Goal: Information Seeking & Learning: Learn about a topic

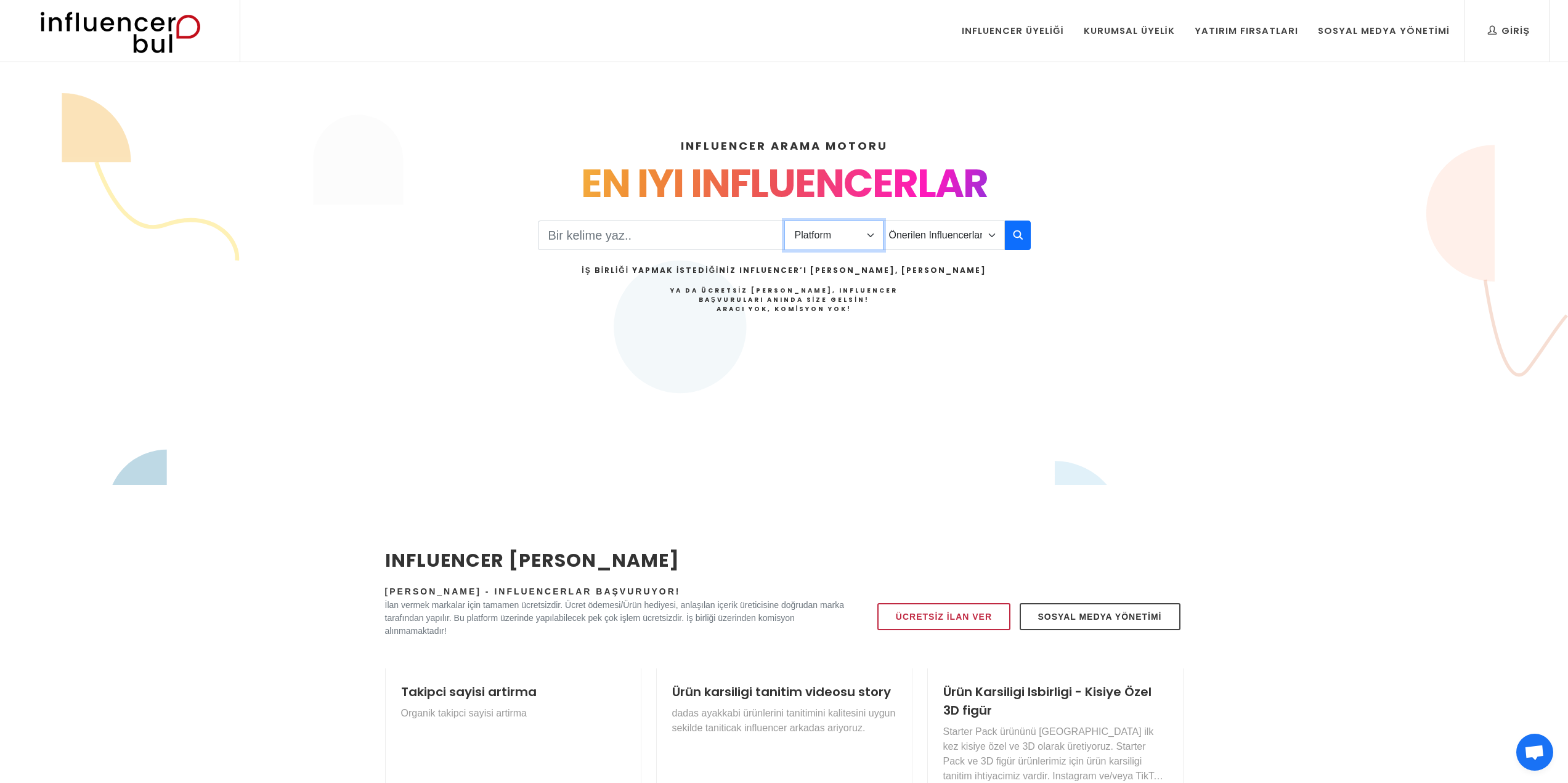
click at [829, 243] on select "Platform Instagram Facebook Youtube Tiktok Twitter Twitch" at bounding box center [834, 235] width 100 height 29
select select "1"
click at [784, 221] on select "Platform Instagram Facebook Youtube Tiktok Twitter Twitch" at bounding box center [834, 235] width 100 height 29
click at [721, 232] on input "Search" at bounding box center [661, 235] width 247 height 29
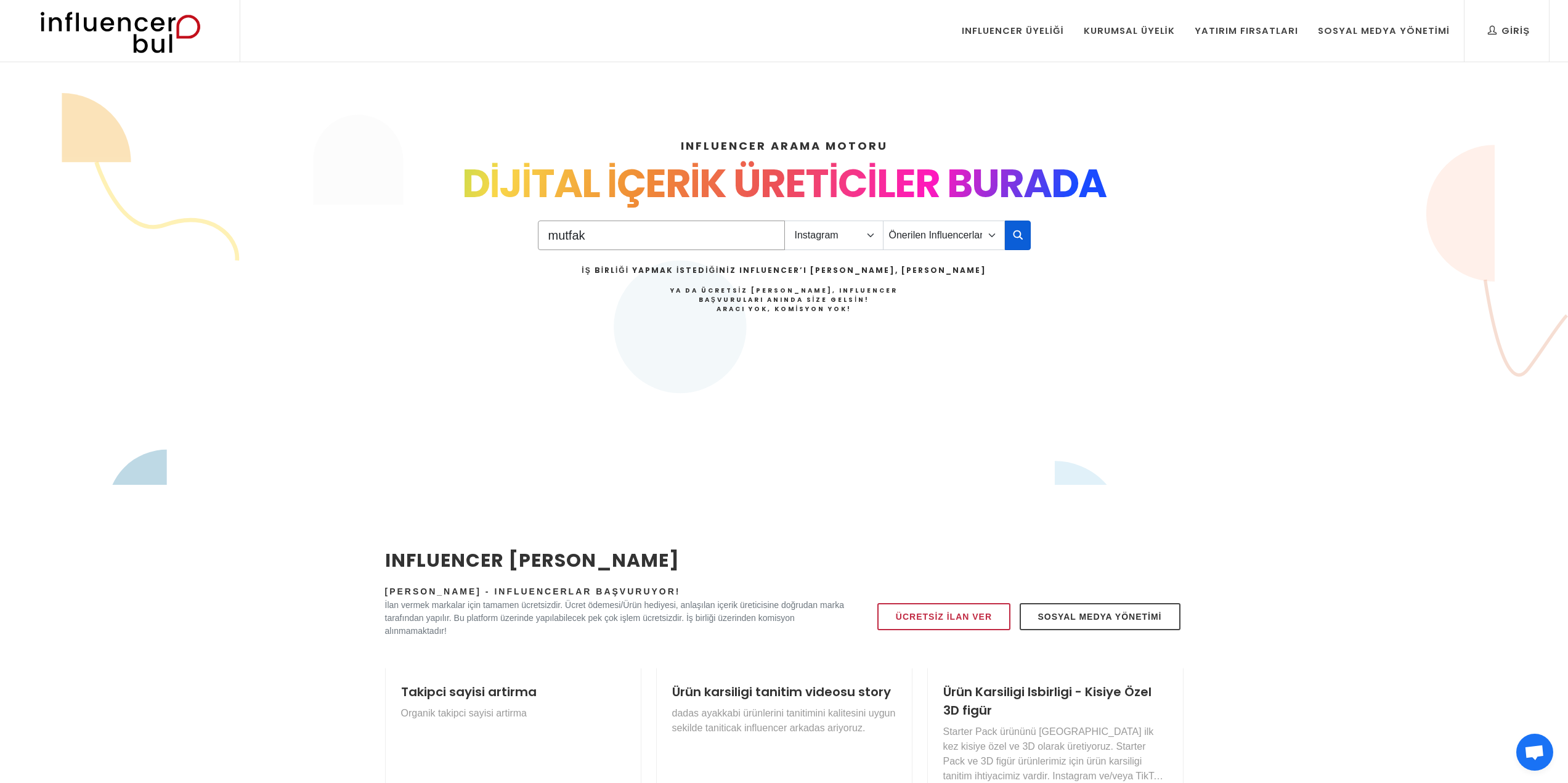
type input "mutfak"
click at [1008, 231] on button "button" at bounding box center [1018, 235] width 26 height 29
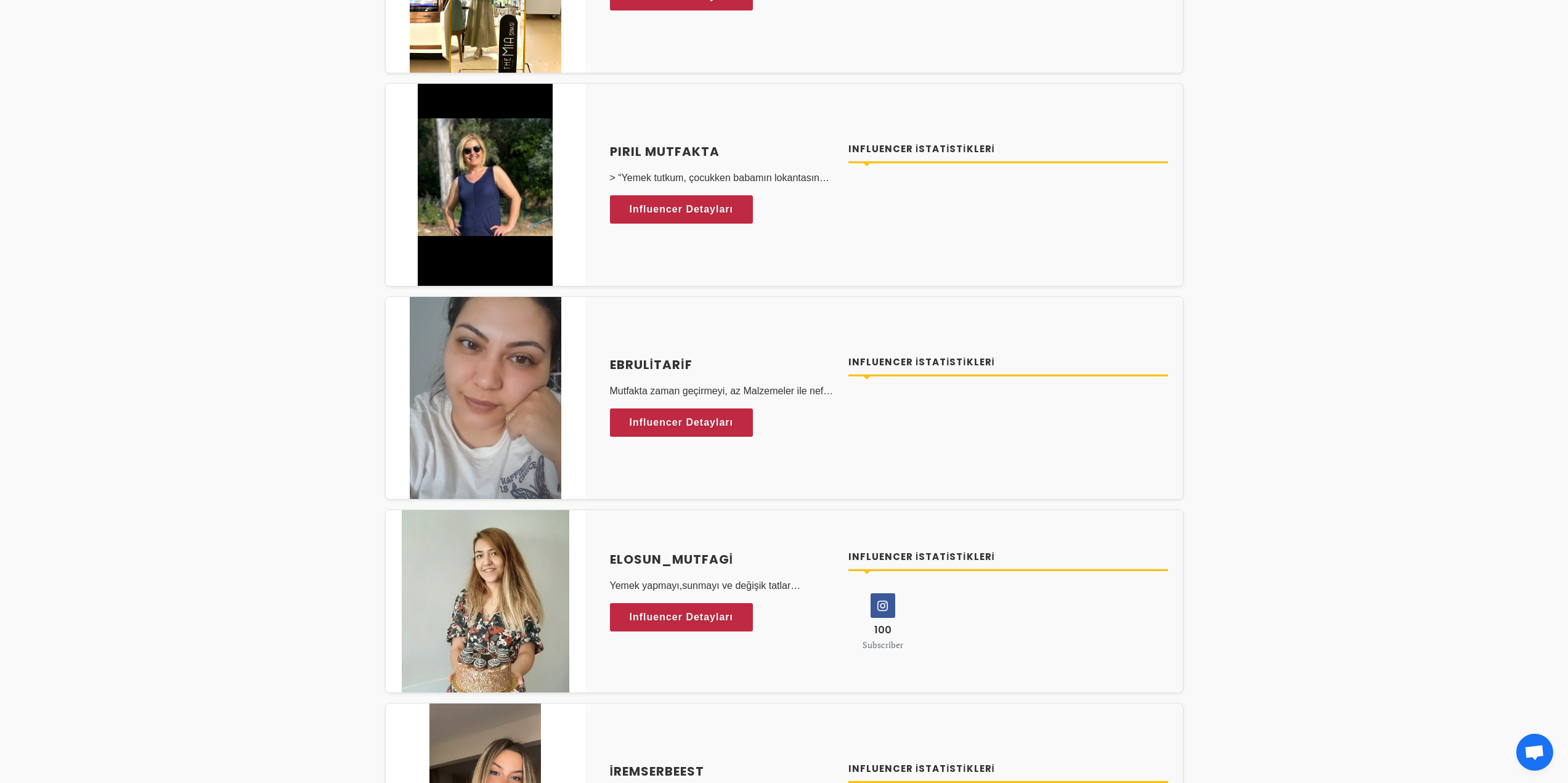
scroll to position [1047, 0]
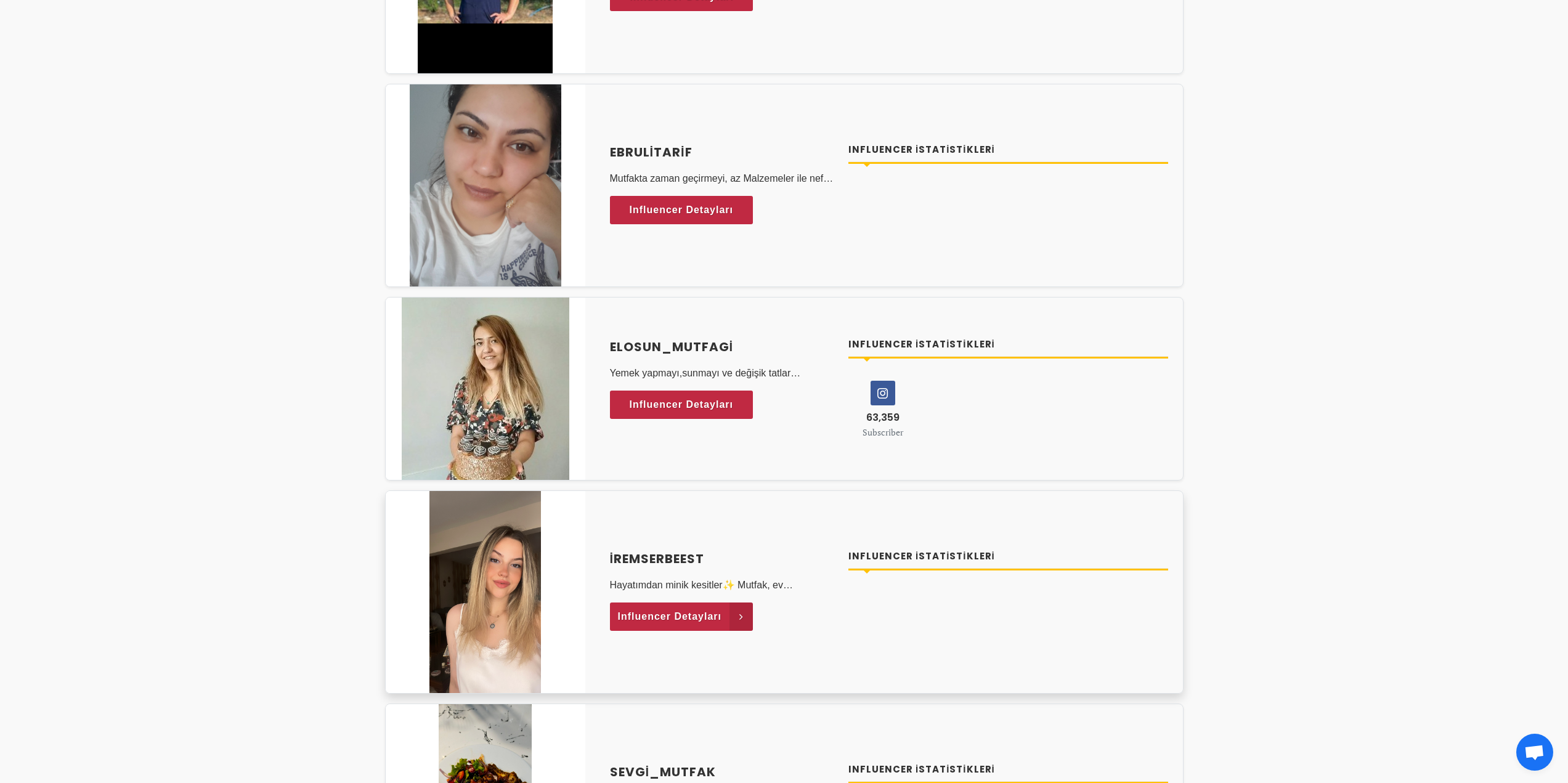
click at [697, 619] on span "Influencer Detayları" at bounding box center [670, 617] width 104 height 18
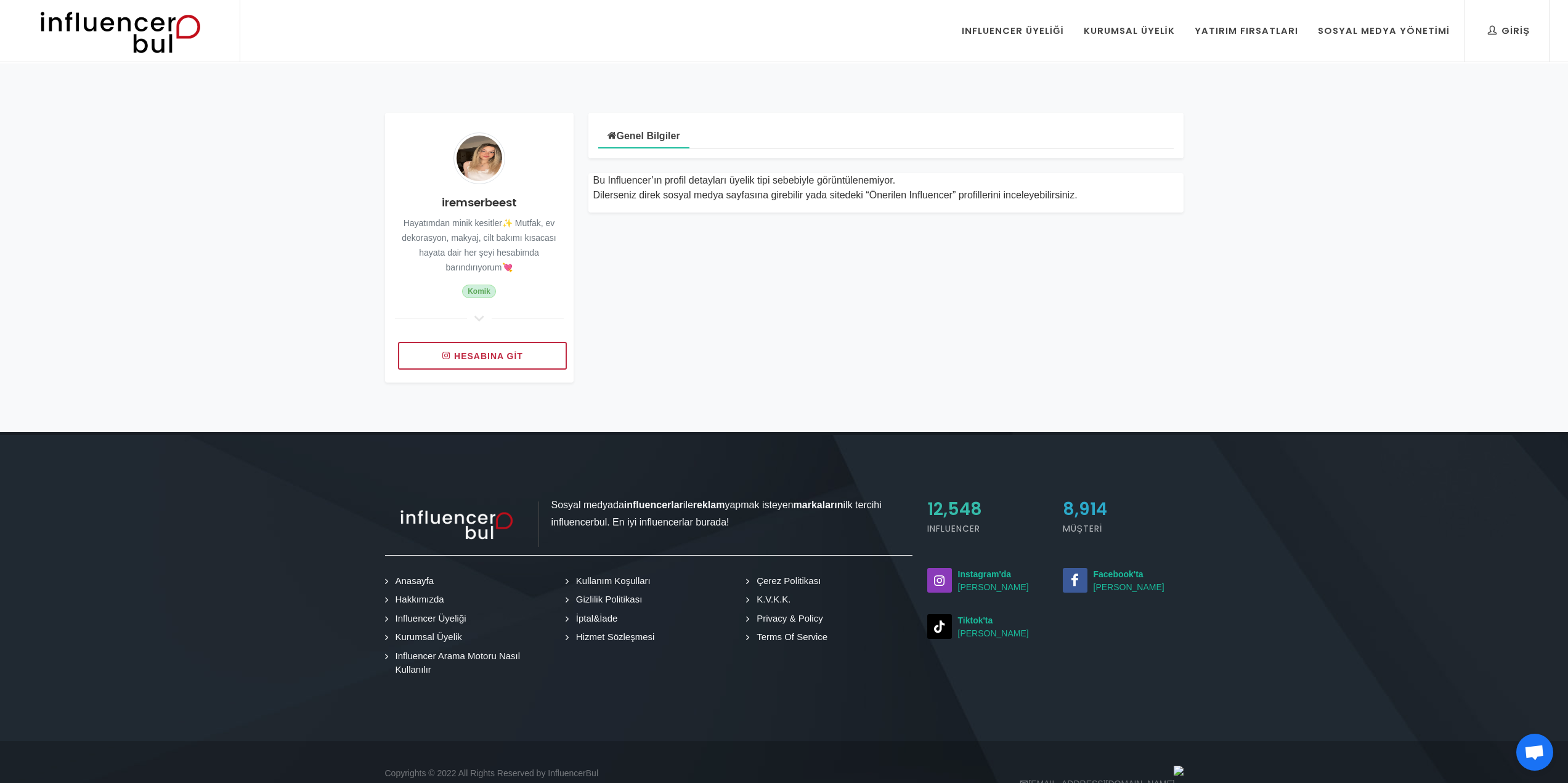
click at [471, 173] on img at bounding box center [479, 158] width 52 height 52
click at [479, 164] on img at bounding box center [479, 158] width 52 height 52
click at [481, 322] on icon at bounding box center [479, 318] width 15 height 11
click at [481, 319] on icon at bounding box center [479, 318] width 15 height 11
click at [490, 359] on link "Hesabına git" at bounding box center [483, 355] width 169 height 27
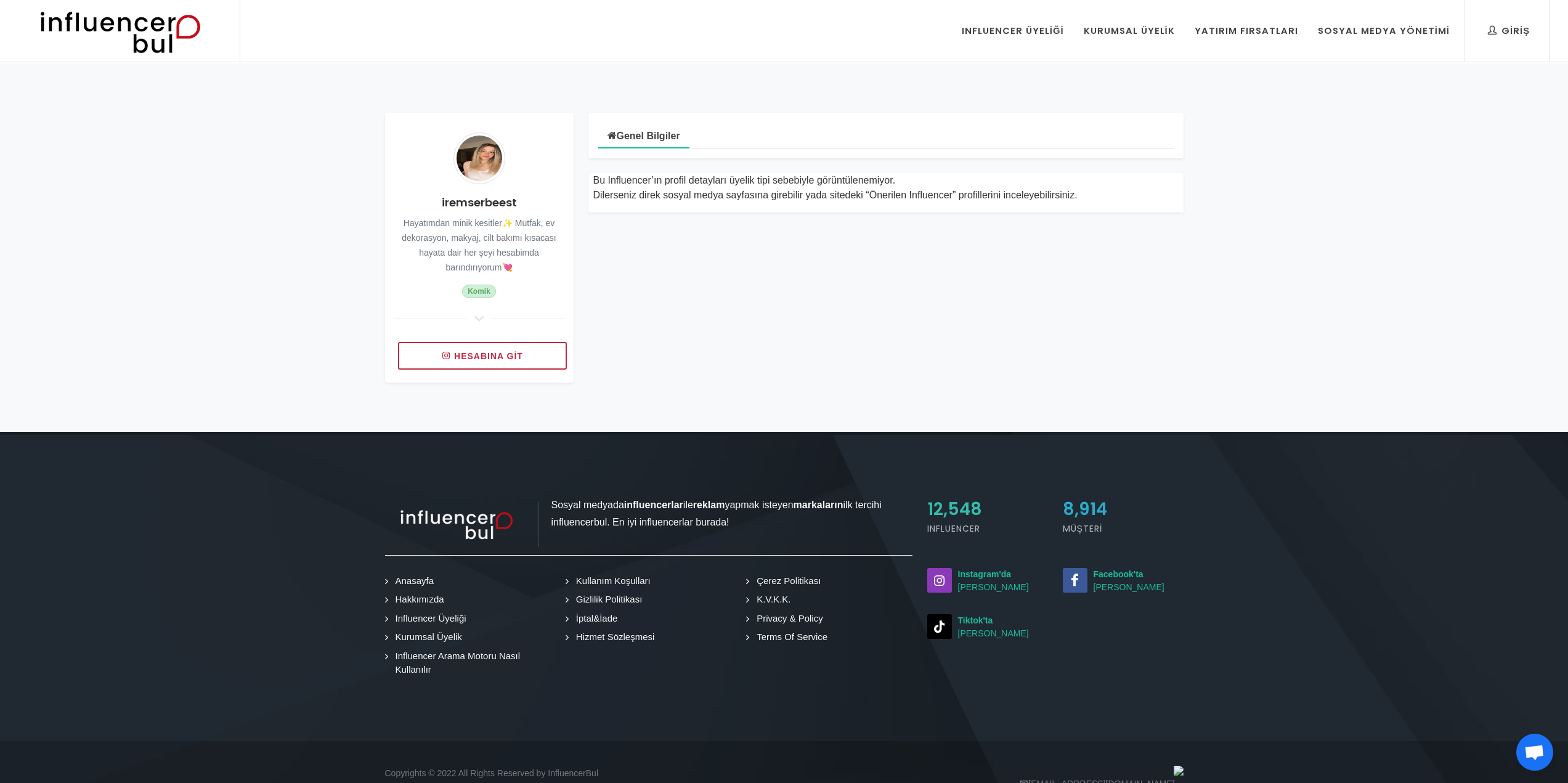
click at [488, 162] on img at bounding box center [479, 158] width 52 height 52
click at [481, 290] on span "Komik" at bounding box center [479, 291] width 33 height 14
click at [479, 348] on link "Hesabına git" at bounding box center [483, 355] width 169 height 27
